Goal: Information Seeking & Learning: Learn about a topic

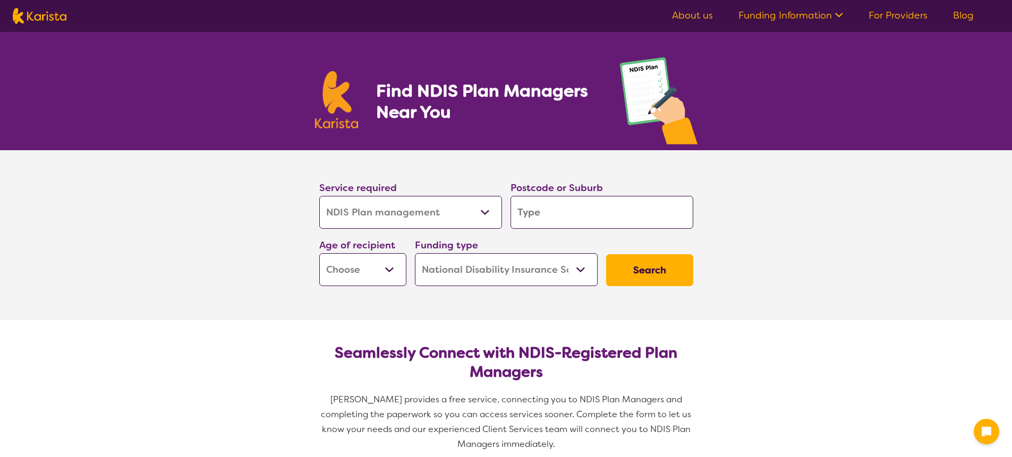
select select "NDIS Plan management"
select select "NDIS"
select select "NDIS Plan management"
select select "NDIS"
click at [563, 218] on input "search" at bounding box center [602, 212] width 183 height 33
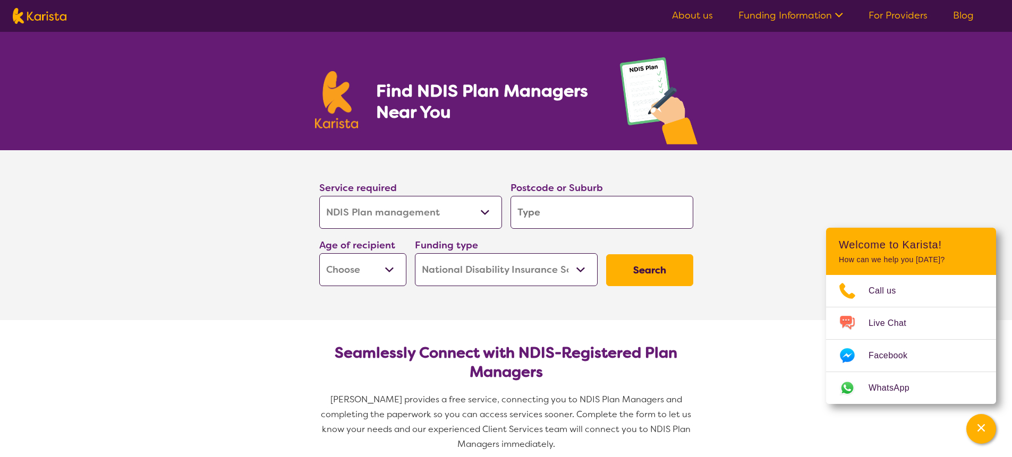
scroll to position [19, 0]
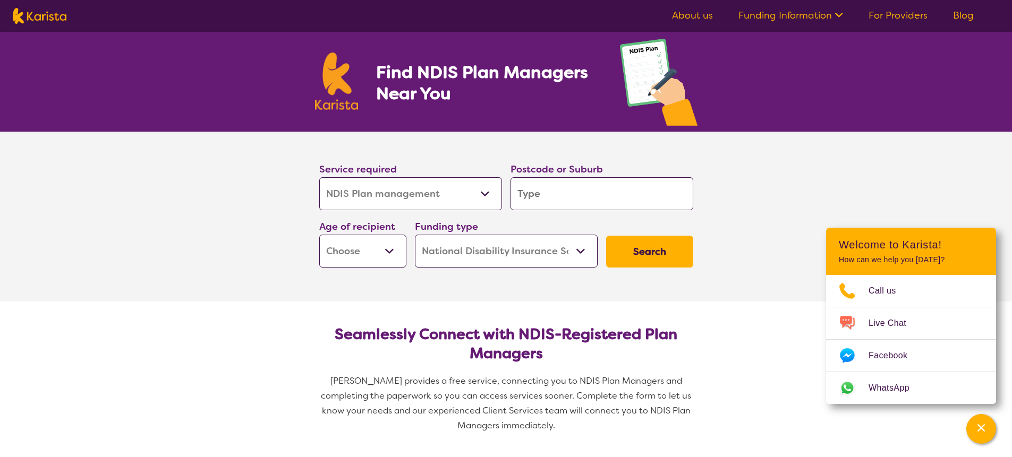
click at [512, 246] on select "Home Care Package (HCP) National Disability Insurance Scheme (NDIS) I don't know" at bounding box center [506, 251] width 183 height 33
click at [415, 235] on select "Home Care Package (HCP) National Disability Insurance Scheme (NDIS) I don't know" at bounding box center [506, 251] width 183 height 33
click at [390, 256] on select "Early Childhood - 0 to 9 Child - 10 to 11 Adolescent - 12 to 17 Adult - 18 to 6…" at bounding box center [362, 251] width 87 height 33
select select "AS"
click at [319, 235] on select "Early Childhood - 0 to 9 Child - 10 to 11 Adolescent - 12 to 17 Adult - 18 to 6…" at bounding box center [362, 251] width 87 height 33
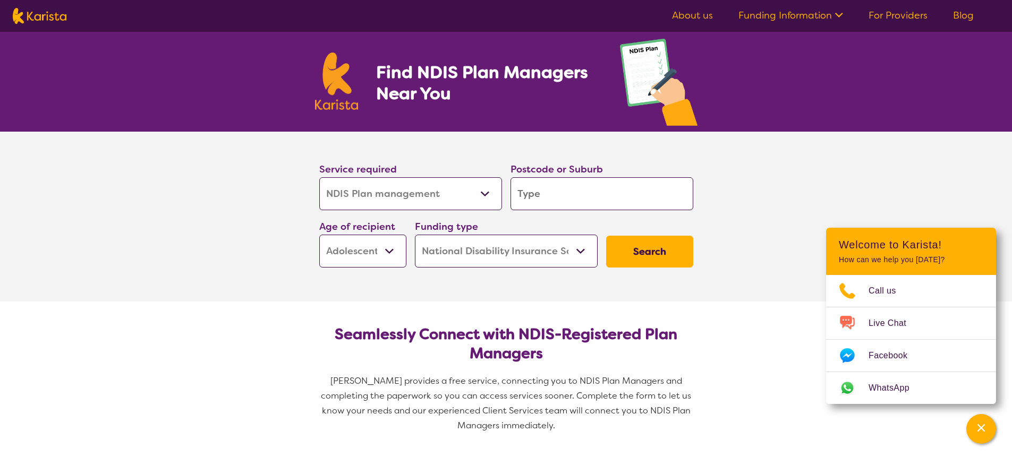
select select "AS"
click at [474, 189] on select "Allied Health Assistant Assessment (ADHD or Autism) Behaviour support Counselli…" at bounding box center [410, 193] width 183 height 33
click at [319, 177] on select "Allied Health Assistant Assessment (ADHD or Autism) Behaviour support Counselli…" at bounding box center [410, 193] width 183 height 33
click at [528, 194] on input "search" at bounding box center [602, 193] width 183 height 33
type input "g"
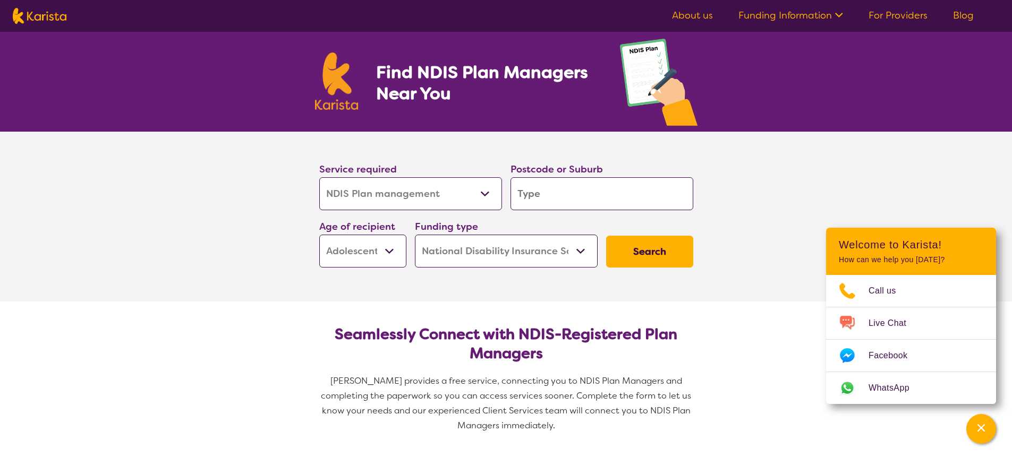
type input "g"
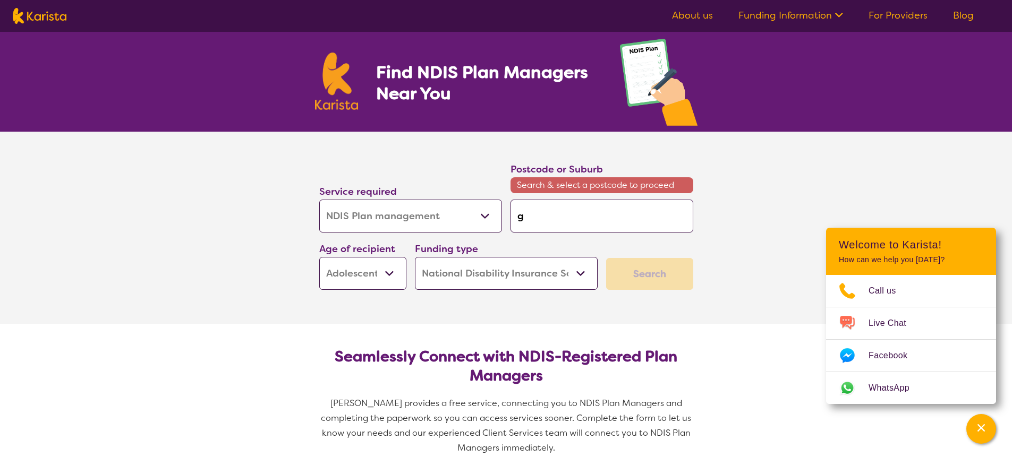
type input "go"
type input "gol"
click at [563, 211] on input "gol" at bounding box center [602, 216] width 183 height 33
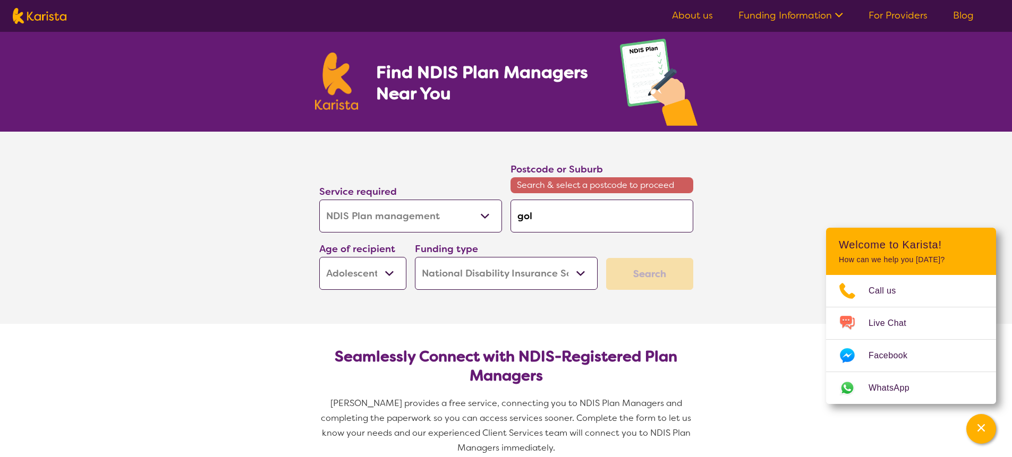
drag, startPoint x: 563, startPoint y: 211, endPoint x: 523, endPoint y: 211, distance: 39.3
click at [523, 211] on input "gol" at bounding box center [602, 216] width 183 height 33
type input "p"
type input "pa"
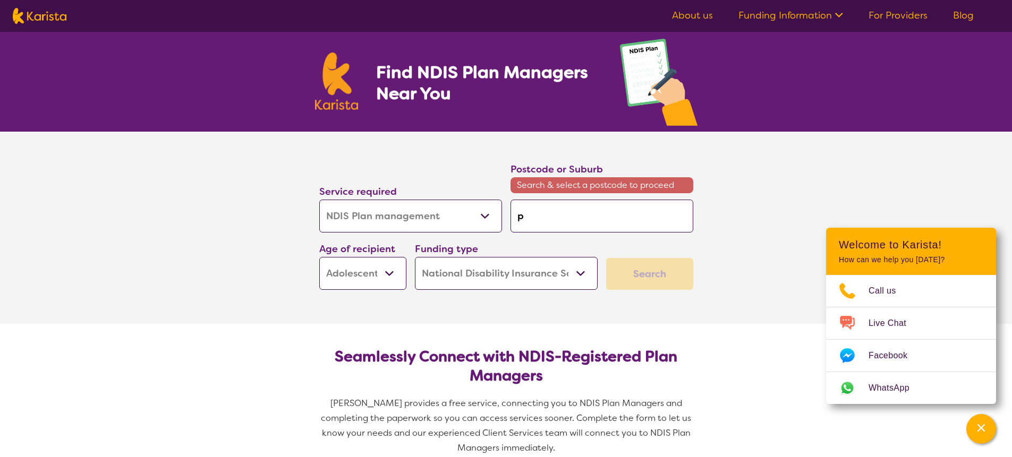
type input "pa"
type input "par"
type input "park"
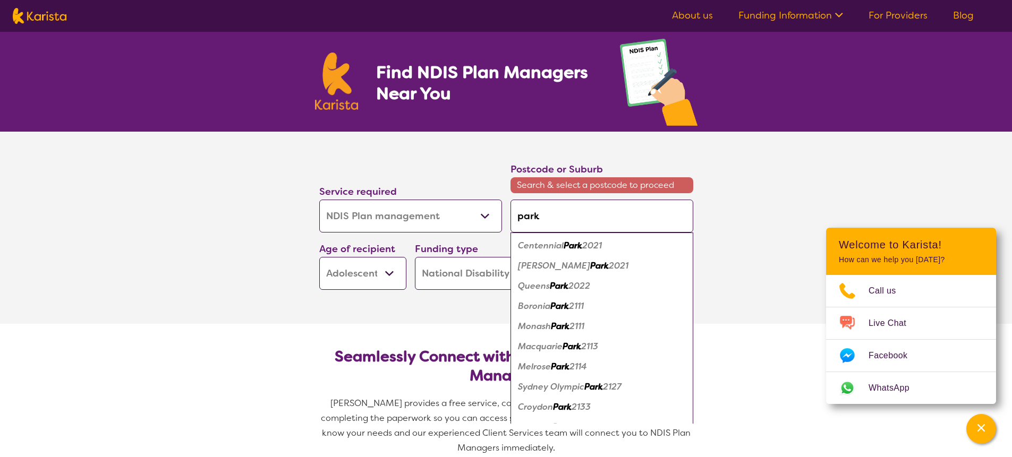
type input "parkw"
type input "parkwo"
type input "parkwoo"
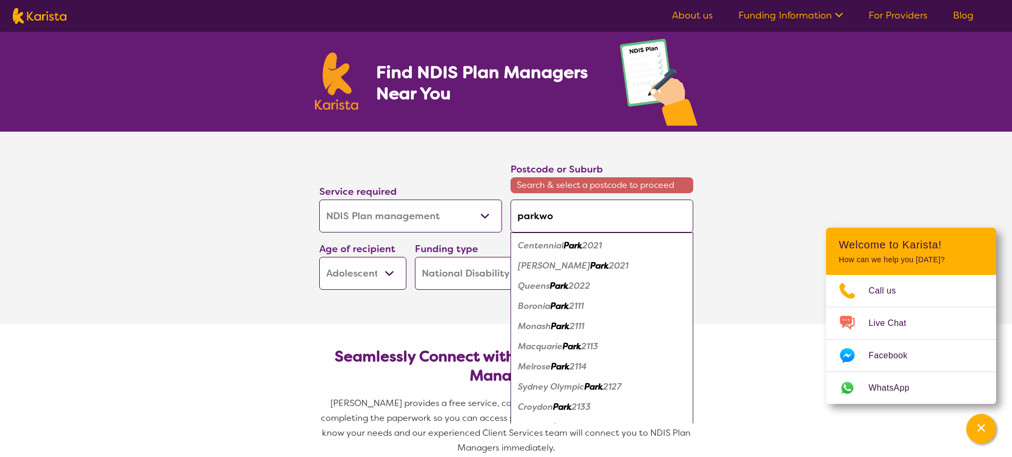
type input "parkwoo"
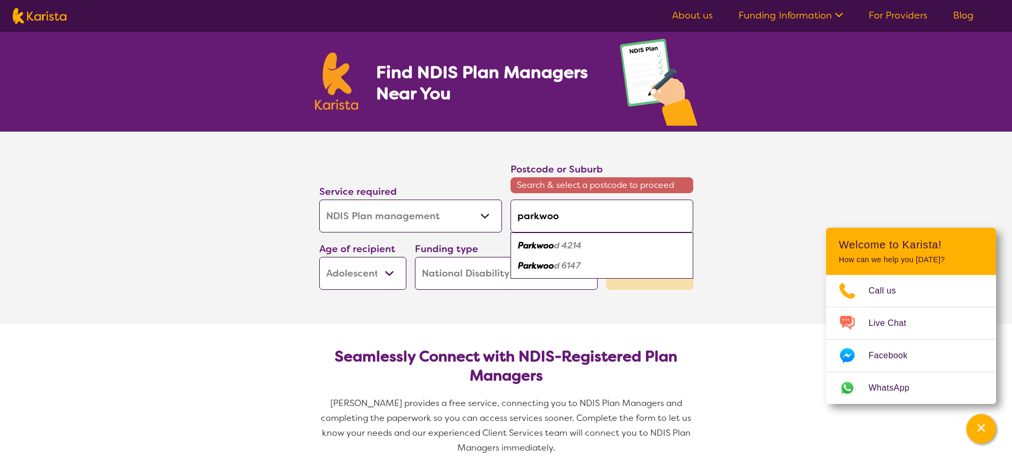
click at [558, 249] on em "d 4214" at bounding box center [568, 245] width 28 height 11
type input "4214"
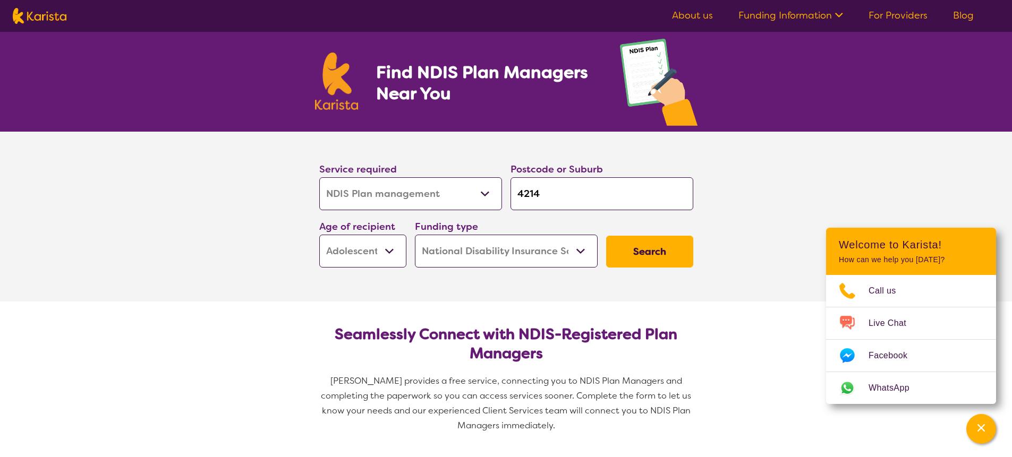
click at [667, 244] on button "Search" at bounding box center [649, 252] width 87 height 32
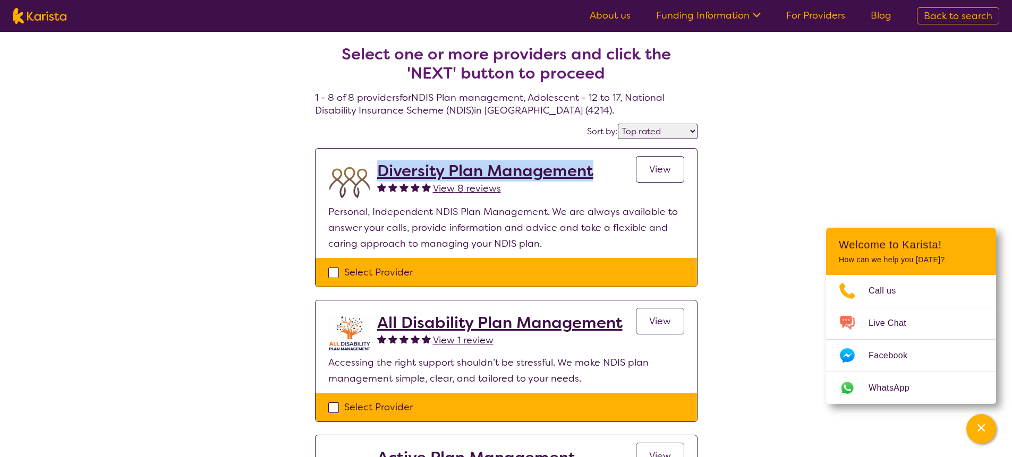
click at [649, 138] on select "Highly reviewed Top rated" at bounding box center [658, 131] width 80 height 15
select select "highly_reviewed"
click at [618, 124] on select "Highly reviewed Top rated" at bounding box center [658, 131] width 80 height 15
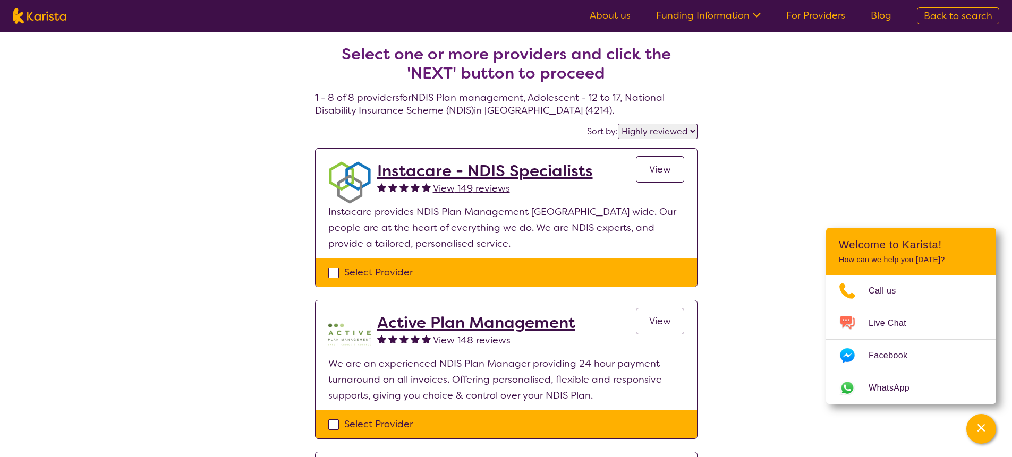
click at [663, 175] on span "View" at bounding box center [660, 169] width 22 height 13
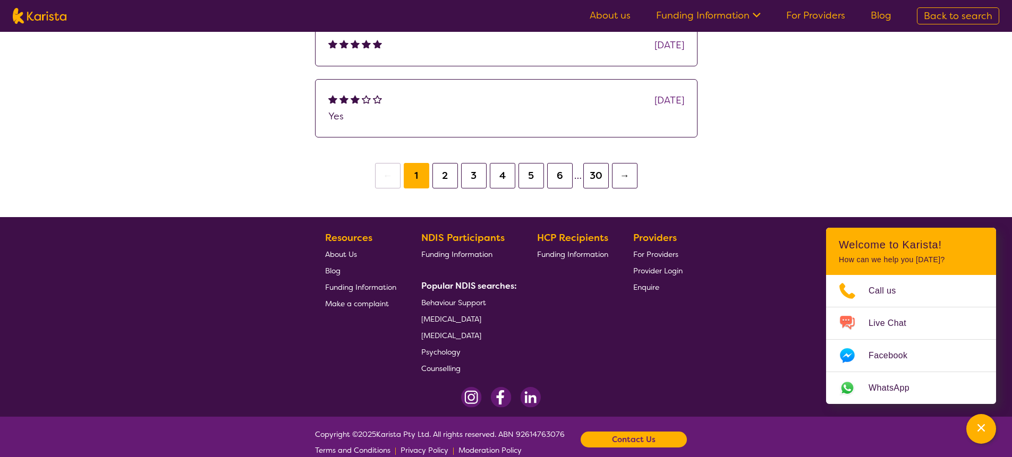
click at [617, 186] on button "→" at bounding box center [625, 176] width 26 height 26
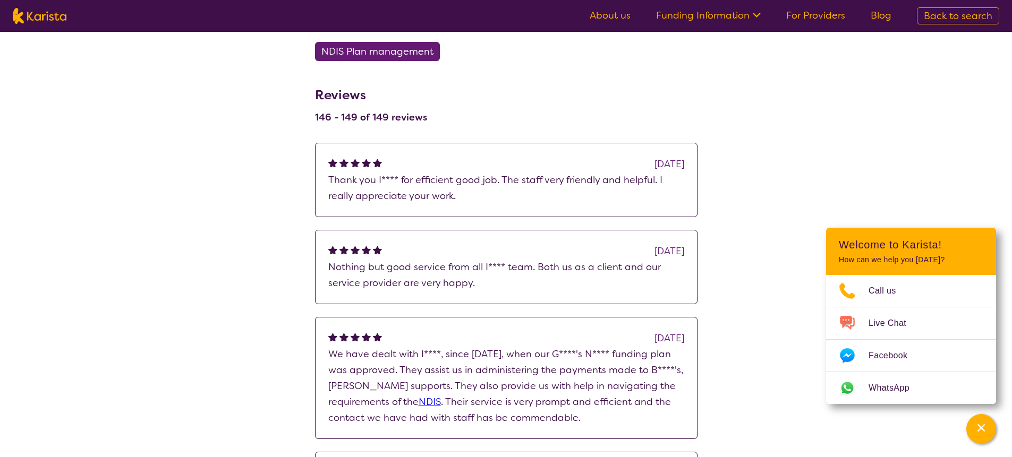
scroll to position [811, 0]
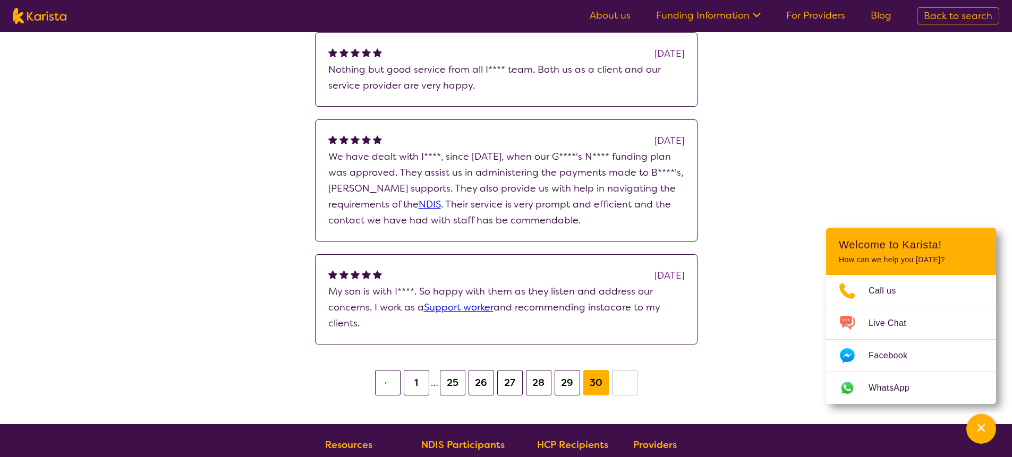
click at [405, 385] on button "1" at bounding box center [417, 383] width 26 height 26
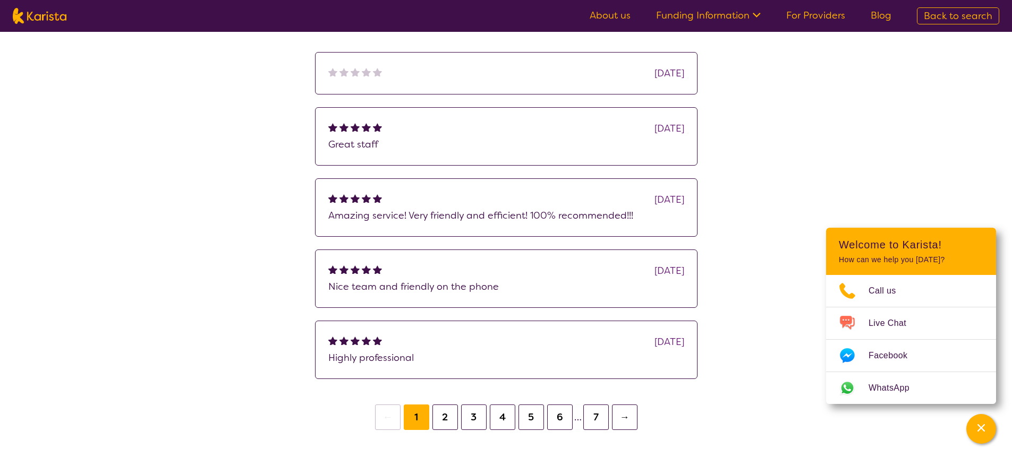
scroll to position [709, 0]
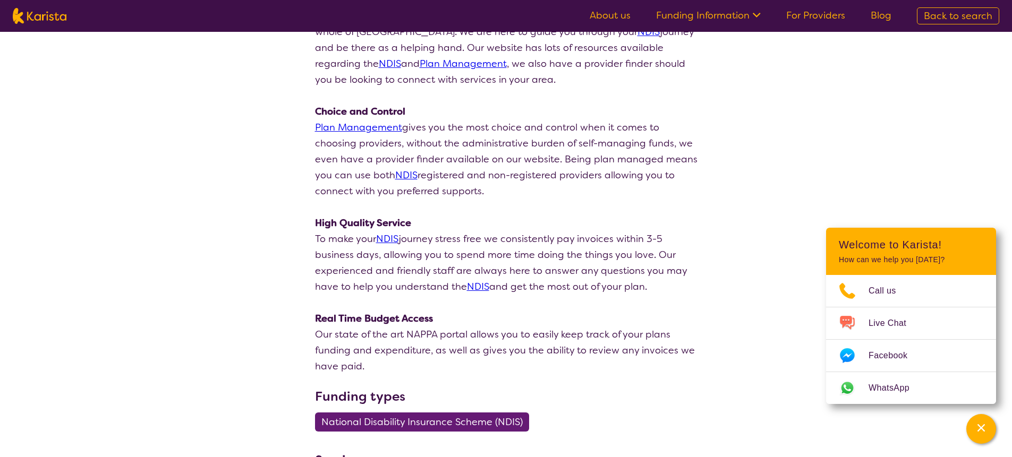
scroll to position [208, 0]
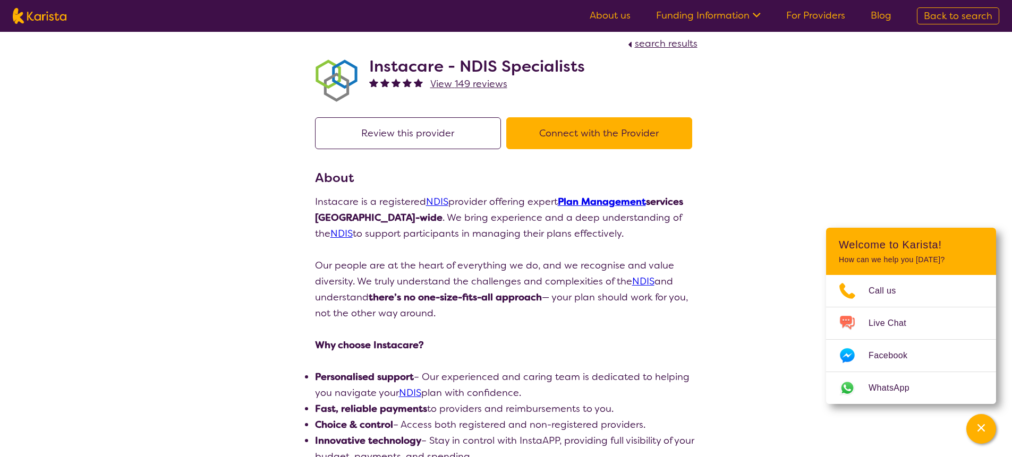
scroll to position [7, 0]
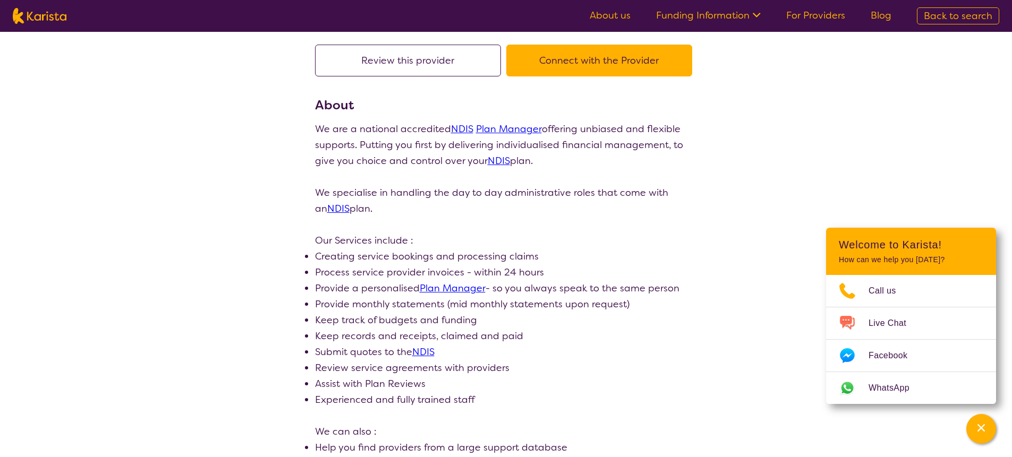
scroll to position [50, 0]
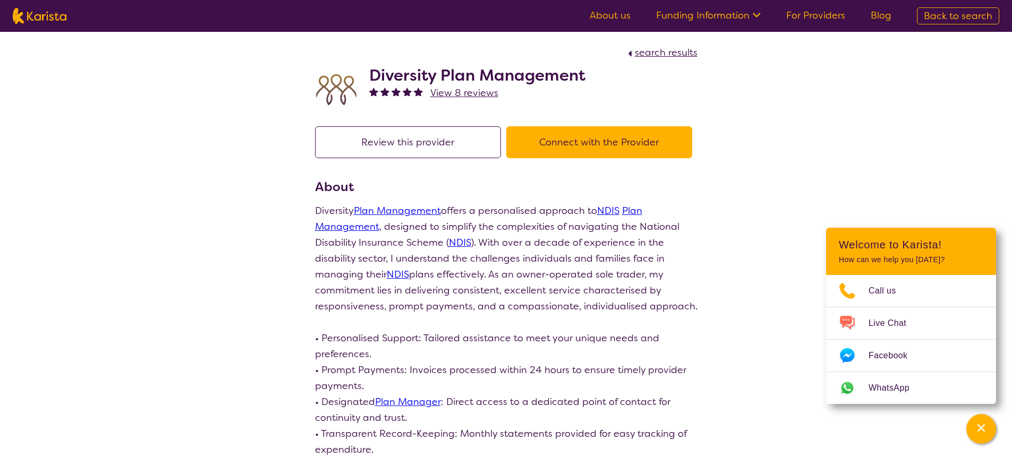
click at [565, 138] on button "Connect with the Provider" at bounding box center [599, 142] width 186 height 32
click at [482, 74] on h2 "Diversity Plan Management" at bounding box center [477, 75] width 216 height 19
drag, startPoint x: 393, startPoint y: 65, endPoint x: 544, endPoint y: 55, distance: 150.7
click at [393, 66] on h2 "Diversity Plan Management" at bounding box center [477, 75] width 216 height 19
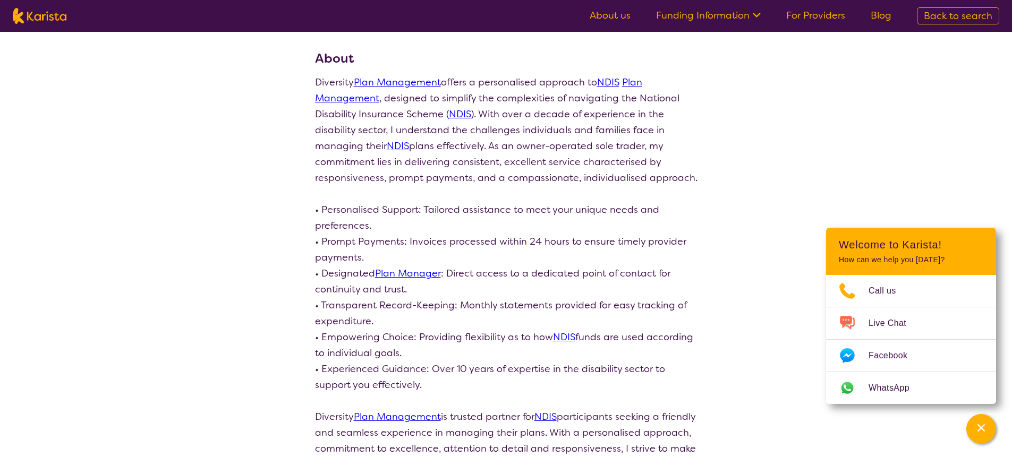
scroll to position [120, 0]
